Goal: Task Accomplishment & Management: Use online tool/utility

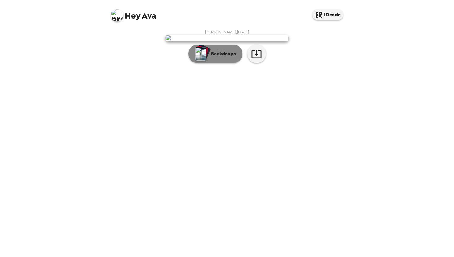
click at [221, 63] on button "Backdrops" at bounding box center [215, 53] width 54 height 19
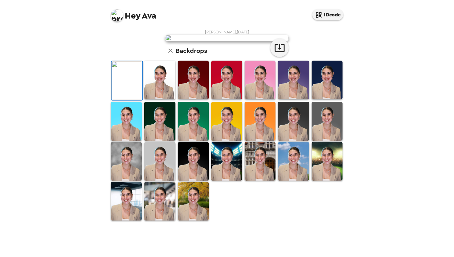
click at [158, 99] on img at bounding box center [159, 79] width 31 height 39
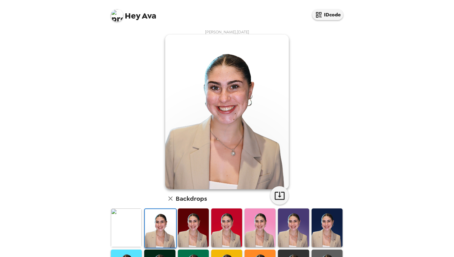
click at [185, 229] on img at bounding box center [193, 227] width 31 height 39
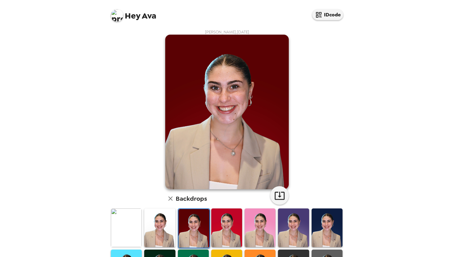
click at [211, 230] on img at bounding box center [226, 227] width 31 height 39
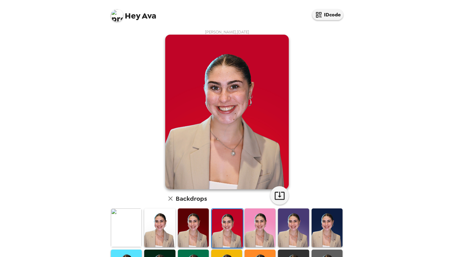
click at [222, 229] on img at bounding box center [227, 228] width 31 height 39
click at [247, 233] on img at bounding box center [259, 227] width 31 height 39
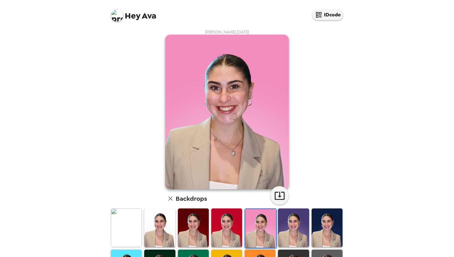
click at [298, 231] on img at bounding box center [293, 227] width 31 height 39
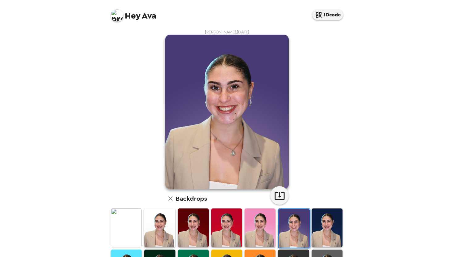
click at [330, 227] on img at bounding box center [326, 227] width 31 height 39
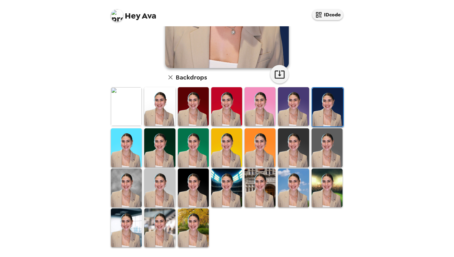
click at [268, 205] on img at bounding box center [259, 187] width 31 height 39
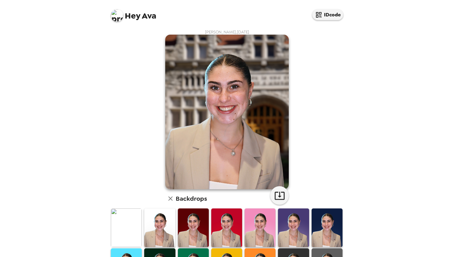
click at [135, 223] on img at bounding box center [126, 227] width 31 height 39
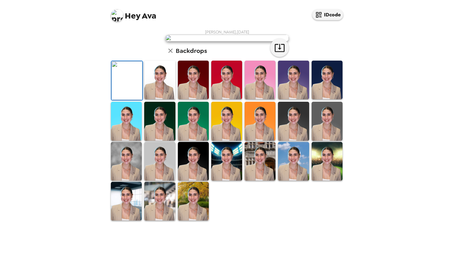
scroll to position [121, 0]
click at [186, 220] on img at bounding box center [193, 200] width 31 height 39
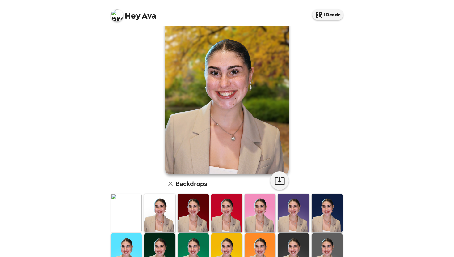
scroll to position [0, 0]
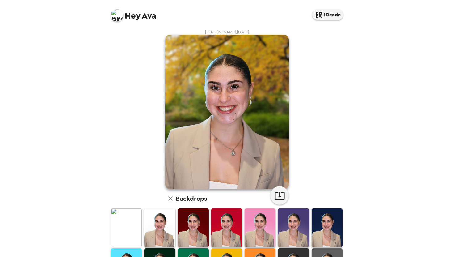
click at [161, 224] on img at bounding box center [159, 227] width 31 height 39
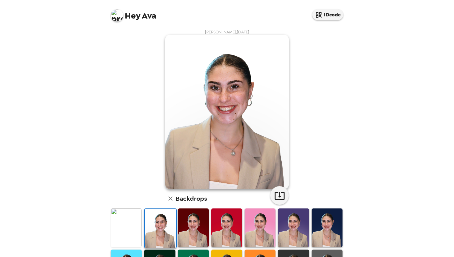
click at [130, 229] on img at bounding box center [126, 227] width 31 height 39
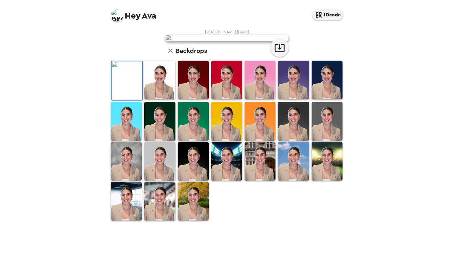
scroll to position [121, 0]
click at [123, 220] on img at bounding box center [126, 200] width 31 height 39
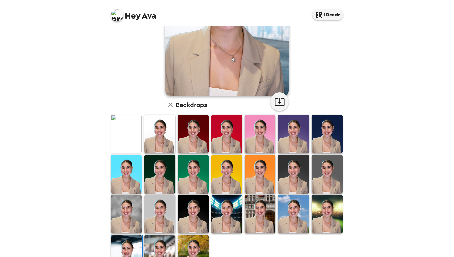
scroll to position [0, 0]
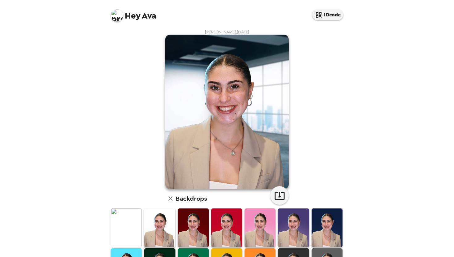
click at [158, 224] on img at bounding box center [159, 227] width 31 height 39
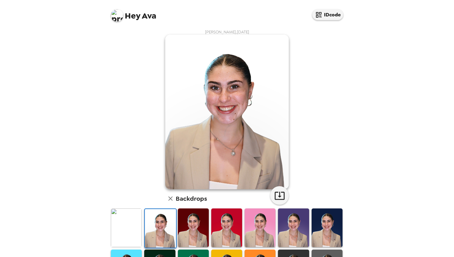
click at [143, 222] on div at bounding box center [159, 227] width 33 height 41
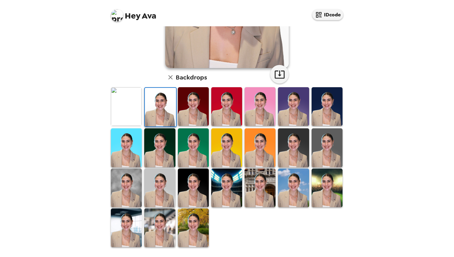
click at [342, 98] on img at bounding box center [326, 106] width 31 height 39
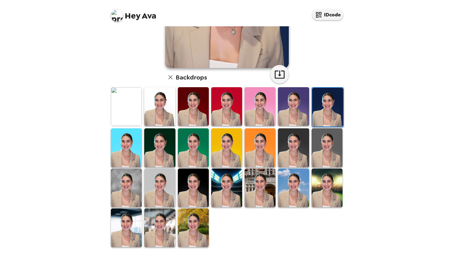
scroll to position [121, 0]
click at [157, 144] on img at bounding box center [159, 147] width 31 height 39
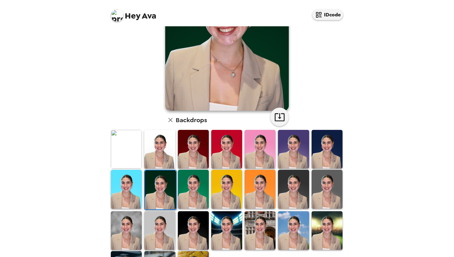
scroll to position [0, 0]
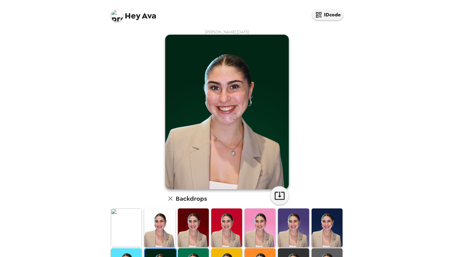
click at [200, 239] on img at bounding box center [193, 227] width 31 height 39
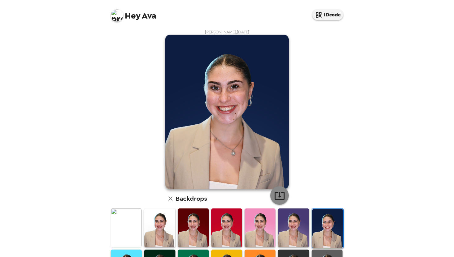
click at [279, 196] on icon "button" at bounding box center [279, 195] width 10 height 8
